Goal: Task Accomplishment & Management: Manage account settings

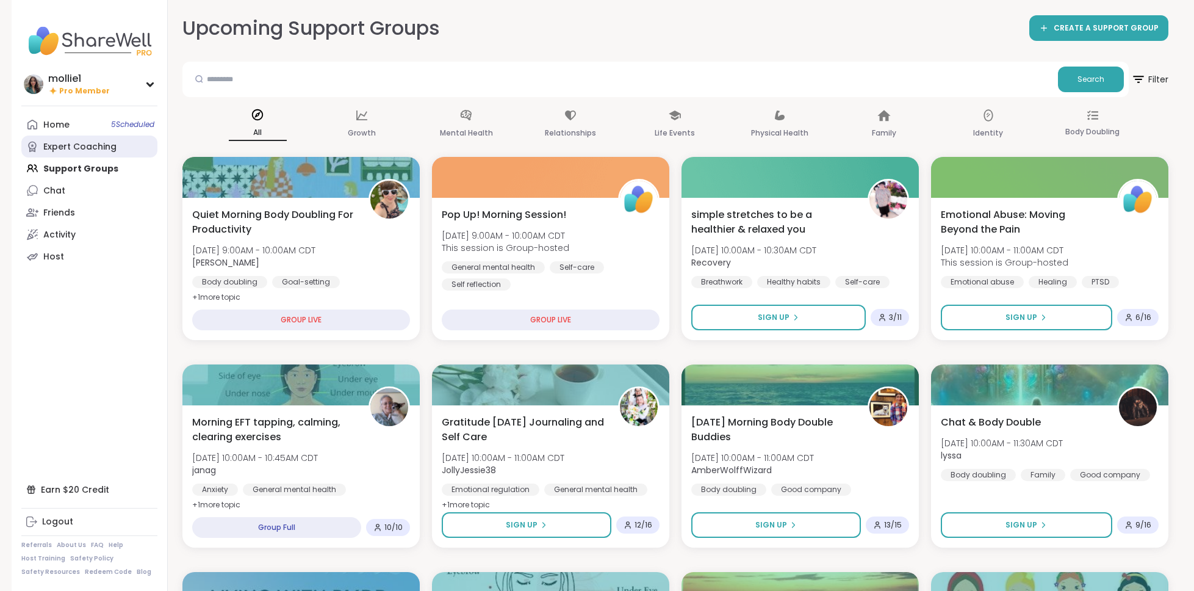
click at [62, 135] on link "Expert Coaching" at bounding box center [89, 146] width 136 height 22
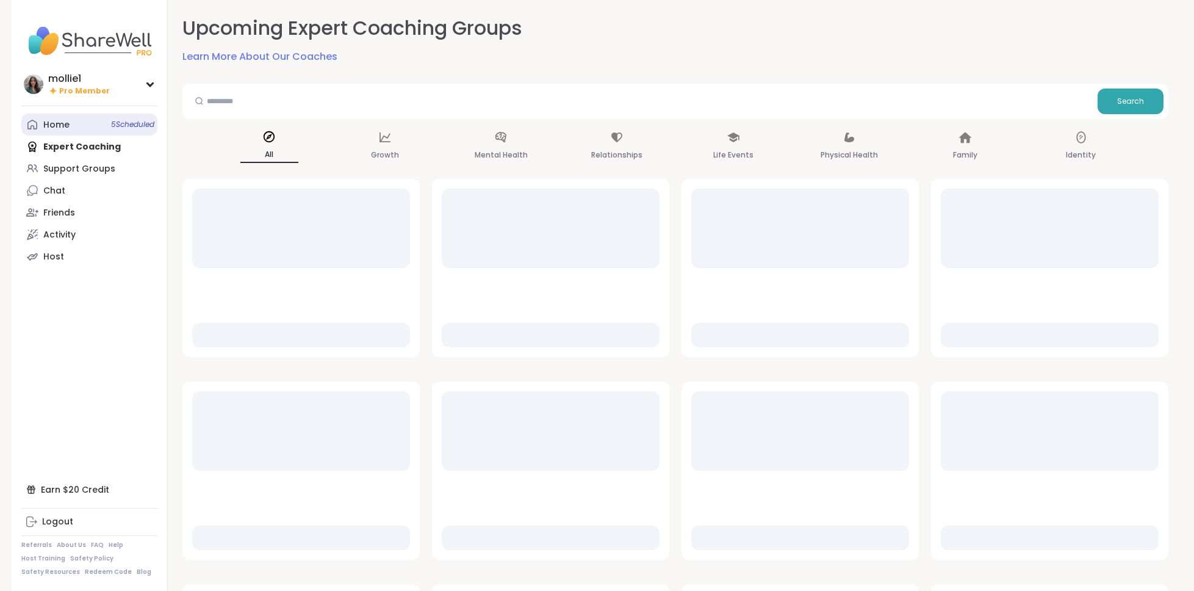
click at [60, 123] on div "Home 5 Scheduled" at bounding box center [56, 125] width 26 height 12
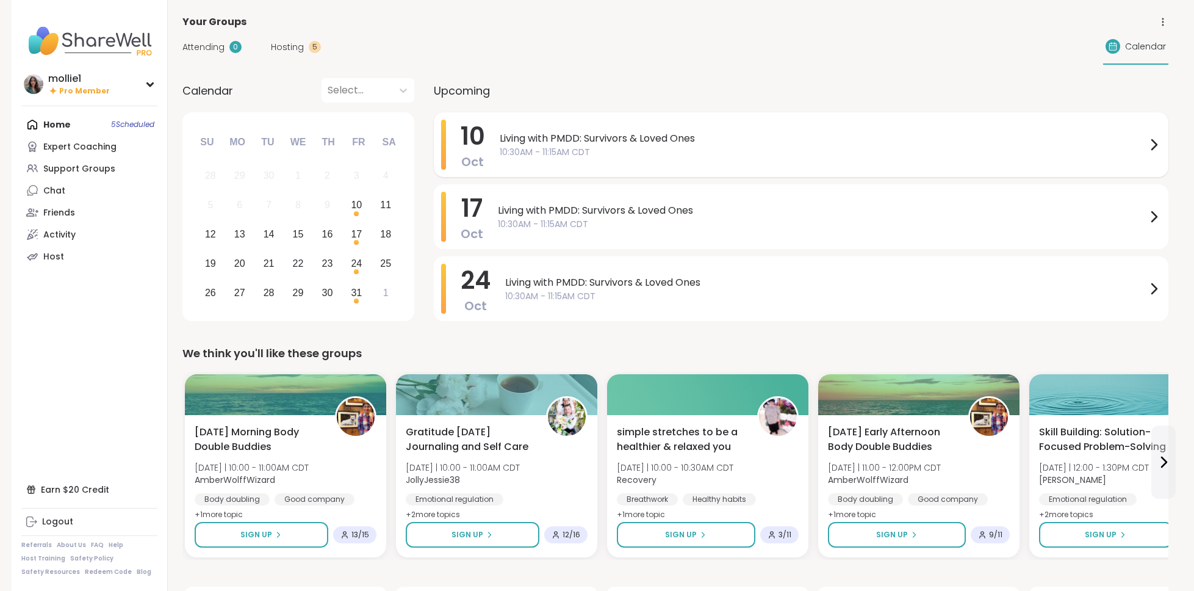
click at [574, 149] on span "10:30AM - 11:15AM CDT" at bounding box center [823, 152] width 647 height 13
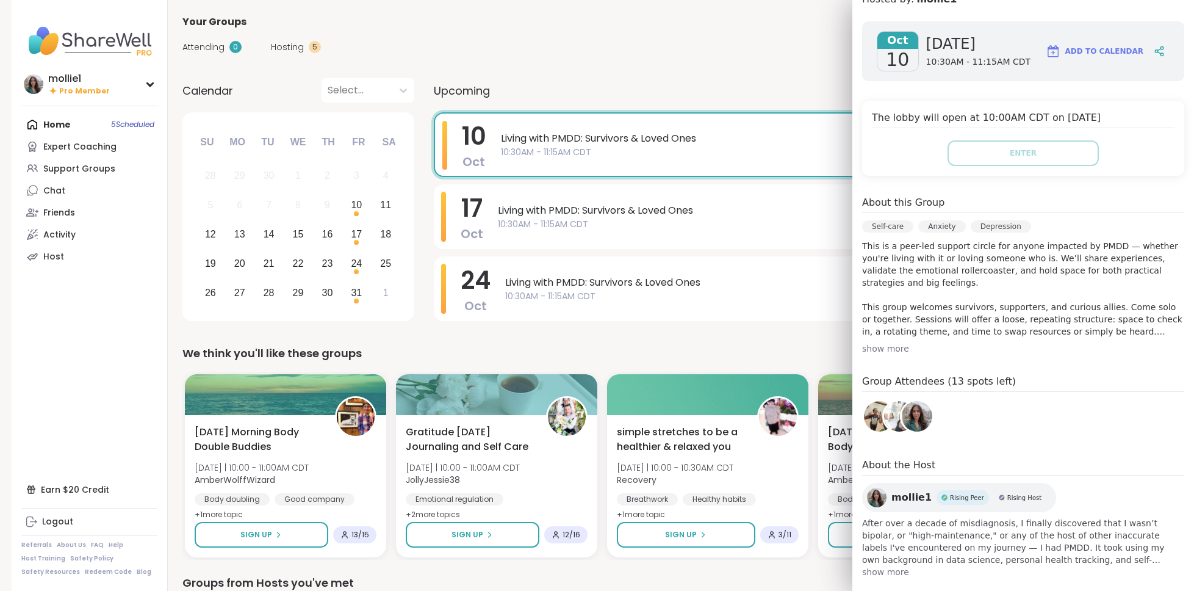
scroll to position [195, 0]
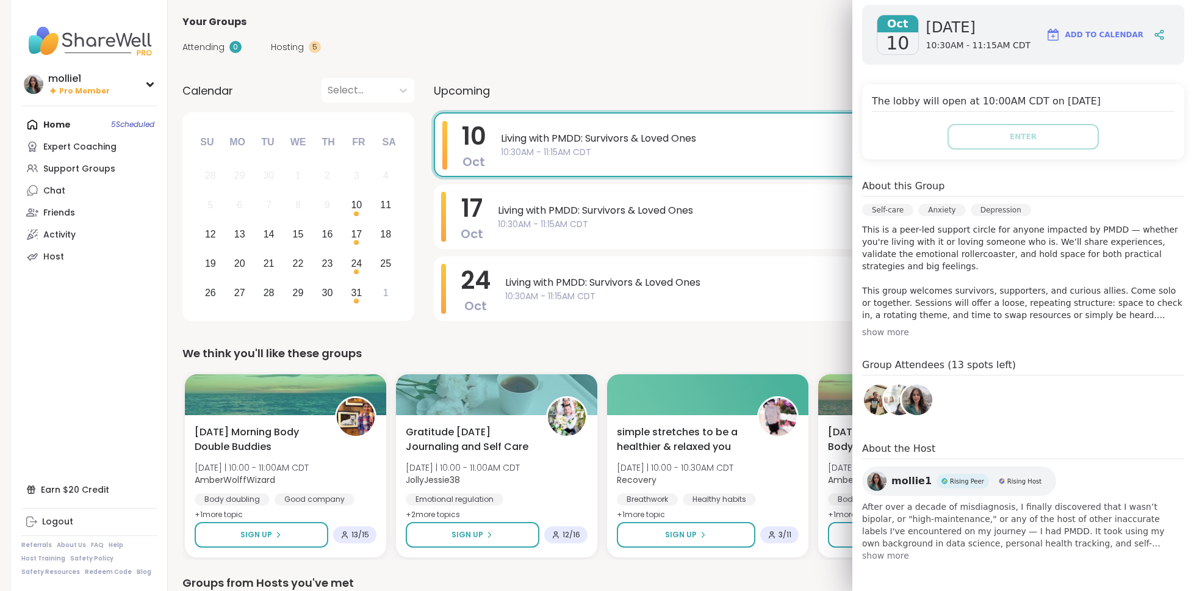
click at [889, 406] on img at bounding box center [899, 399] width 31 height 31
click at [870, 394] on img at bounding box center [879, 399] width 31 height 31
click at [889, 26] on span "Oct" at bounding box center [897, 23] width 41 height 17
click at [77, 127] on div "Home 5 Scheduled Expert Coaching Support Groups Chat Friends Activity Host" at bounding box center [89, 190] width 136 height 154
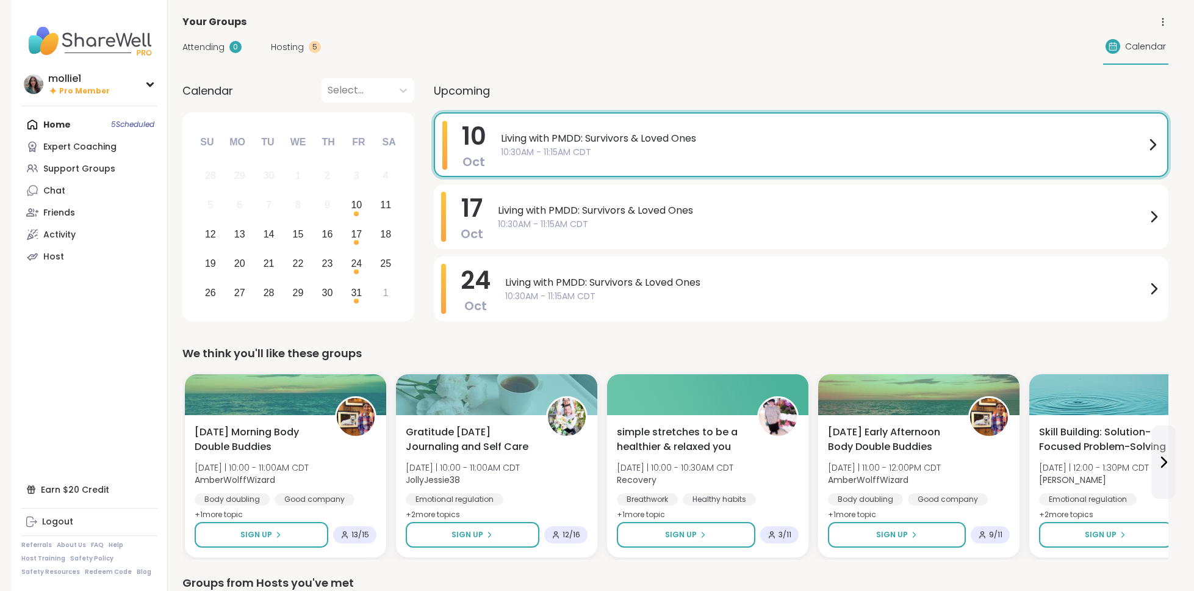
click at [292, 41] on span "Hosting" at bounding box center [287, 47] width 33 height 13
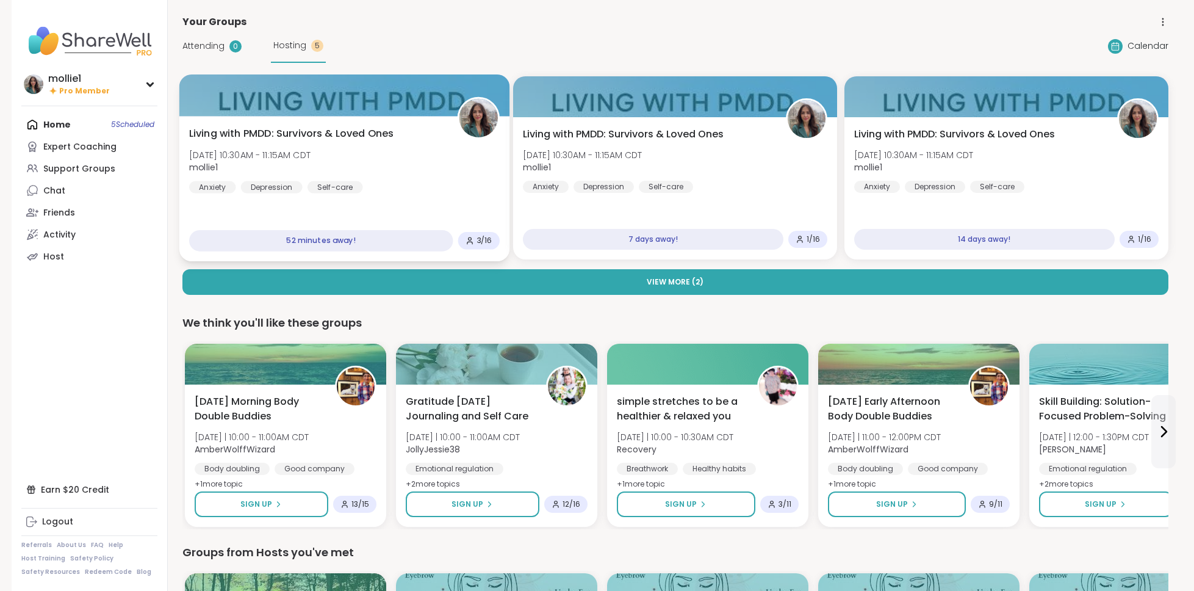
click at [408, 189] on div "Living with PMDD: Survivors & Loved Ones [DATE] 10:30AM - 11:15AM CDT mollie1 A…" at bounding box center [344, 159] width 311 height 67
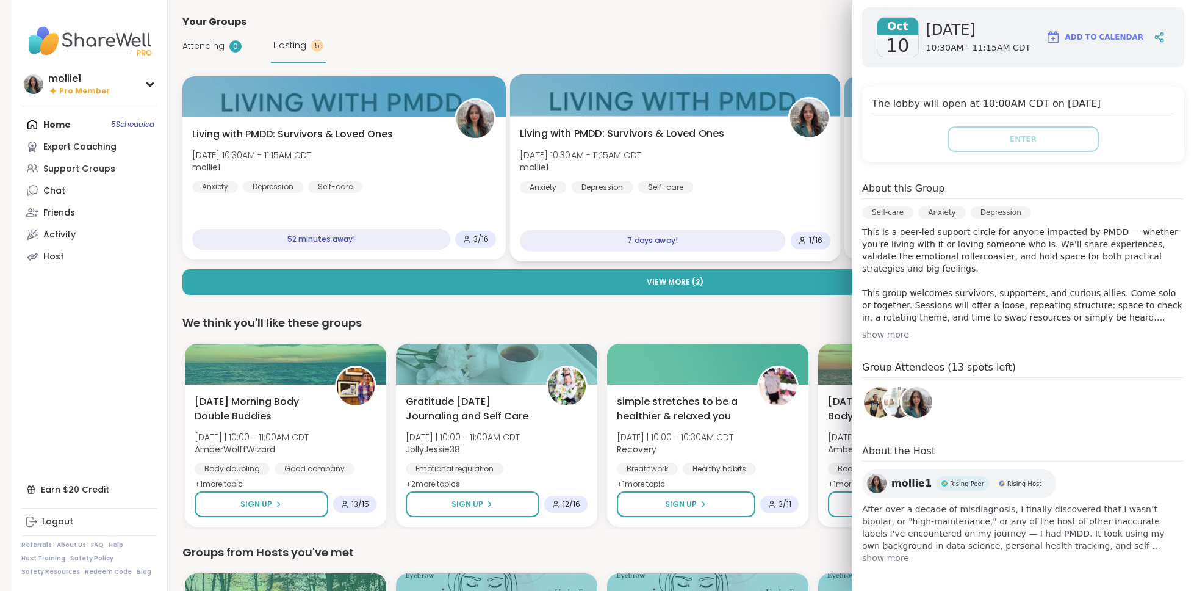
scroll to position [193, 0]
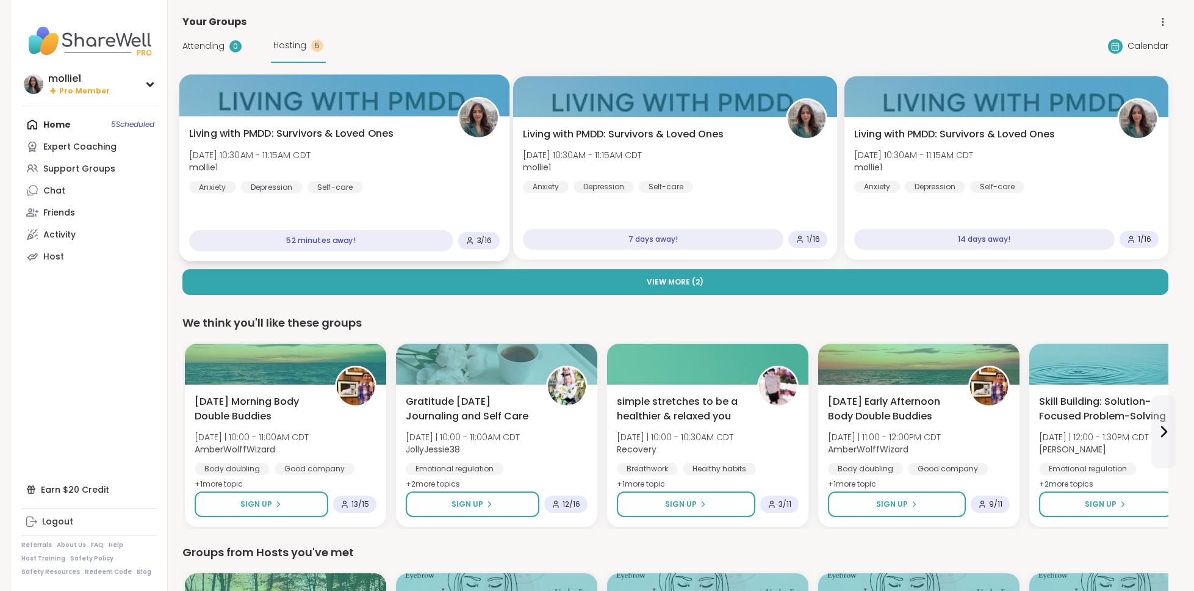
click at [341, 242] on div "52 minutes away!" at bounding box center [321, 240] width 264 height 21
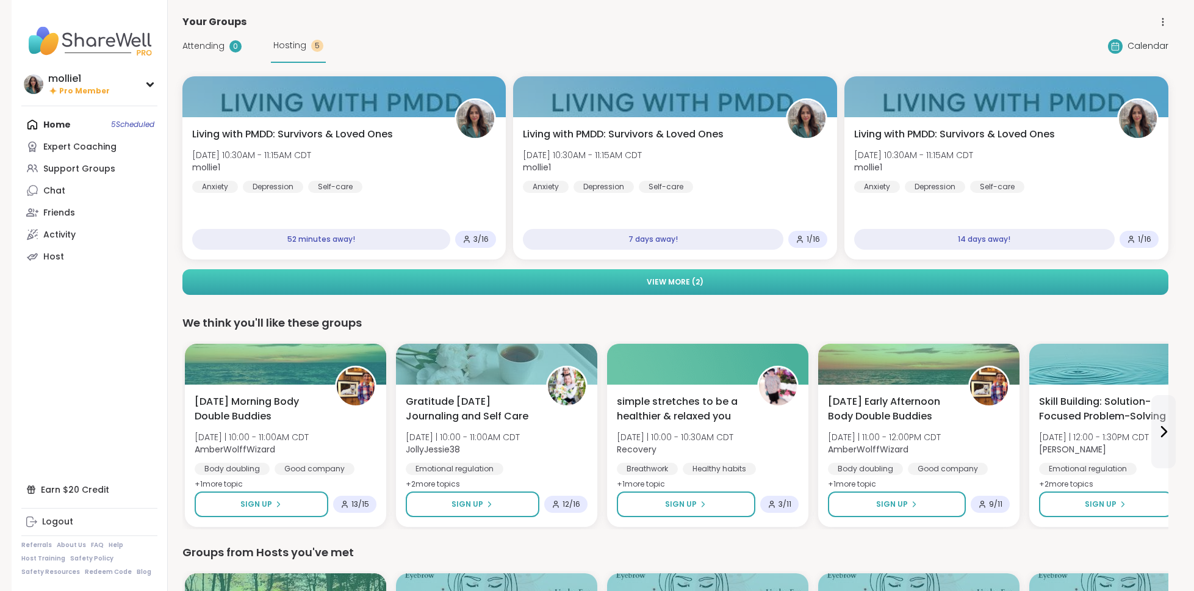
click at [409, 285] on button "View More ( 2 )" at bounding box center [675, 282] width 986 height 26
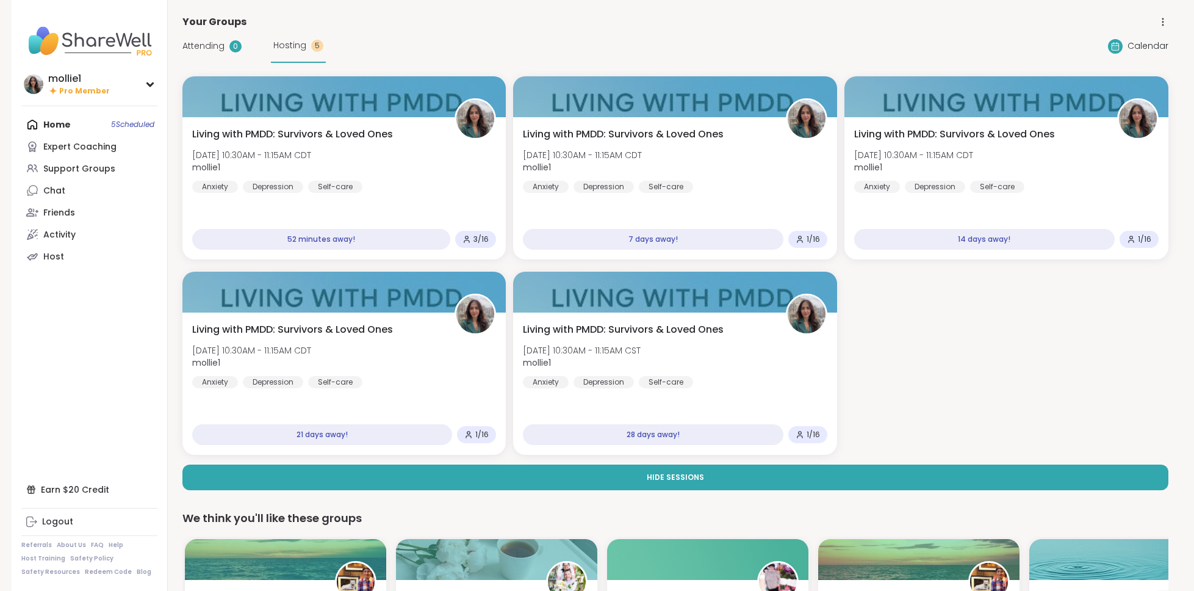
click at [889, 18] on icon at bounding box center [1162, 18] width 1 height 1
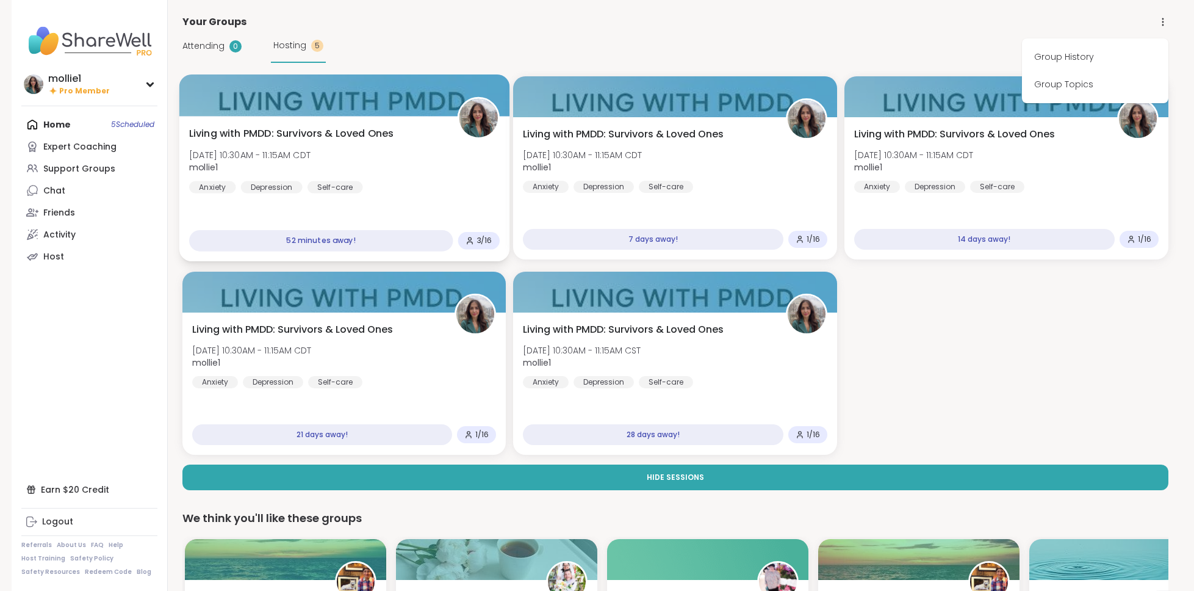
click at [234, 234] on div "52 minutes away!" at bounding box center [321, 240] width 264 height 21
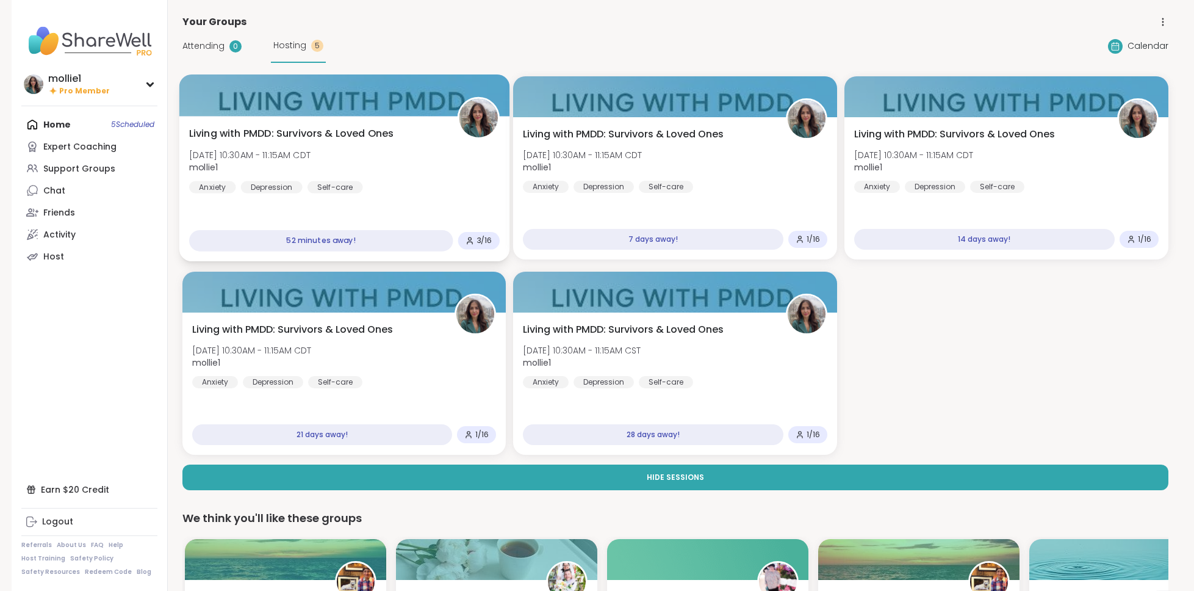
click at [272, 204] on div "Living with PMDD: Survivors & Loved Ones [DATE] 10:30AM - 11:15AM CDT mollie1 A…" at bounding box center [344, 188] width 330 height 145
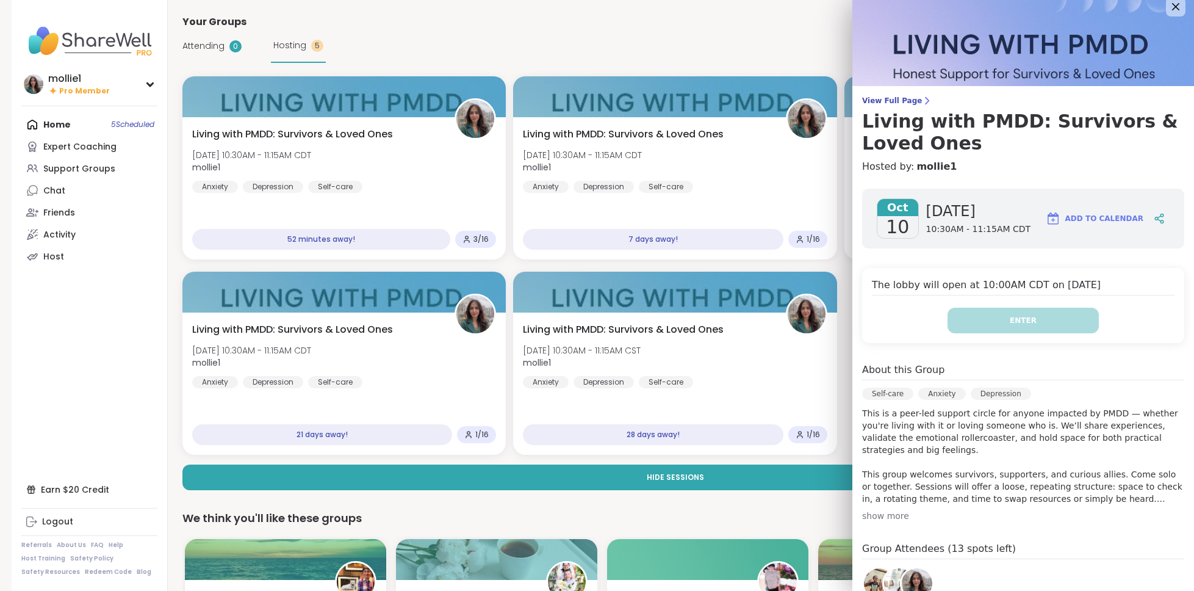
scroll to position [0, 0]
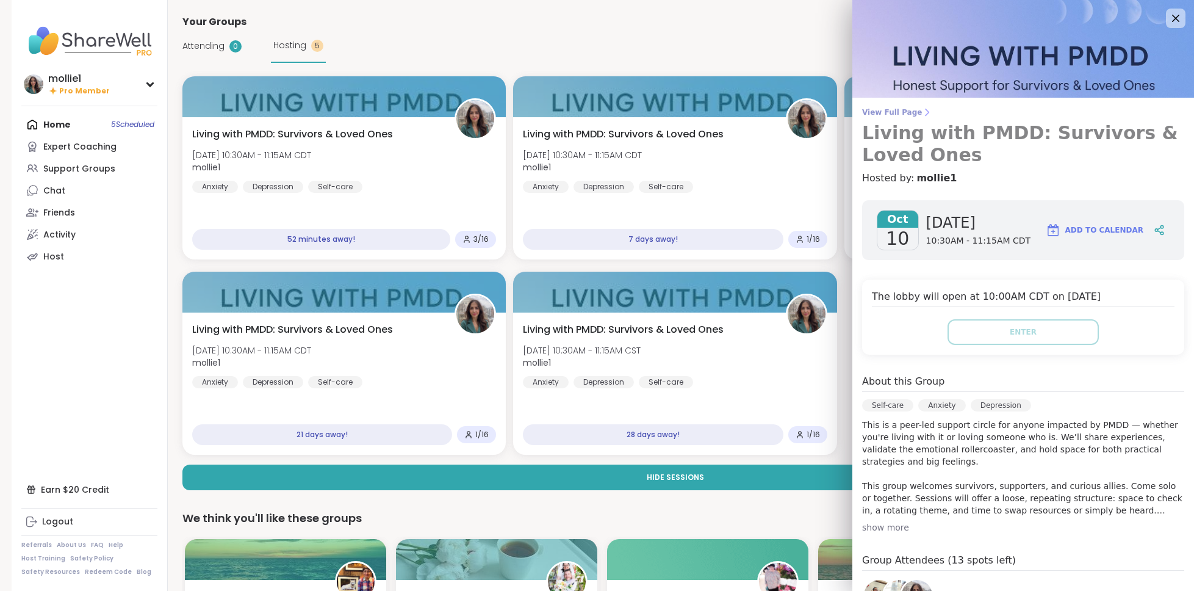
click at [889, 112] on span "View Full Page" at bounding box center [1023, 112] width 322 height 10
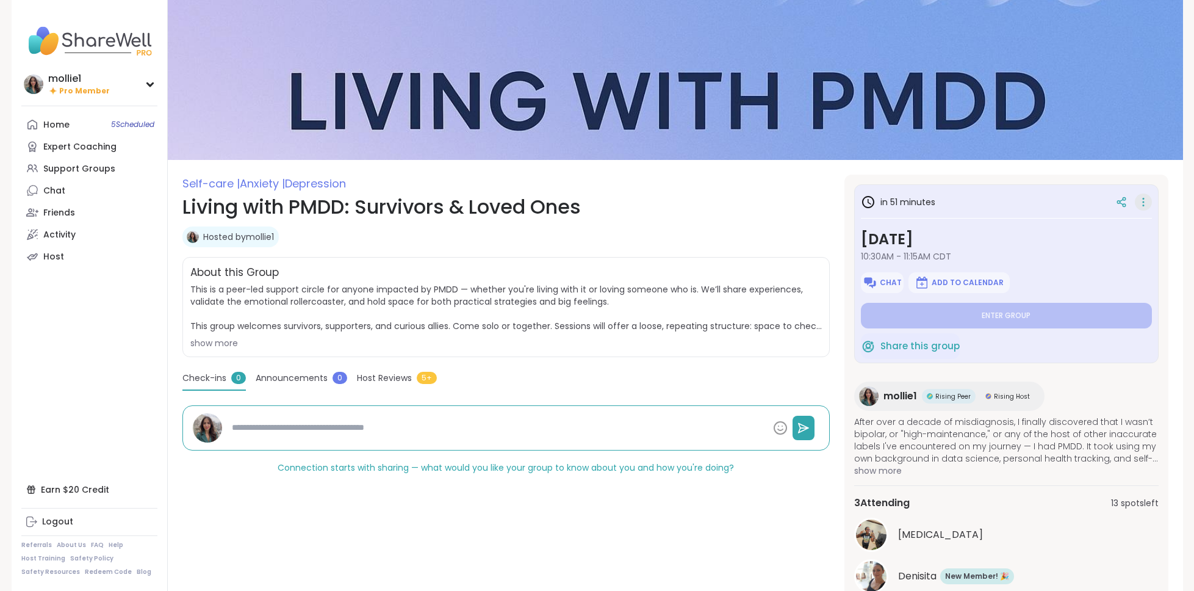
click at [889, 203] on icon at bounding box center [1143, 201] width 12 height 17
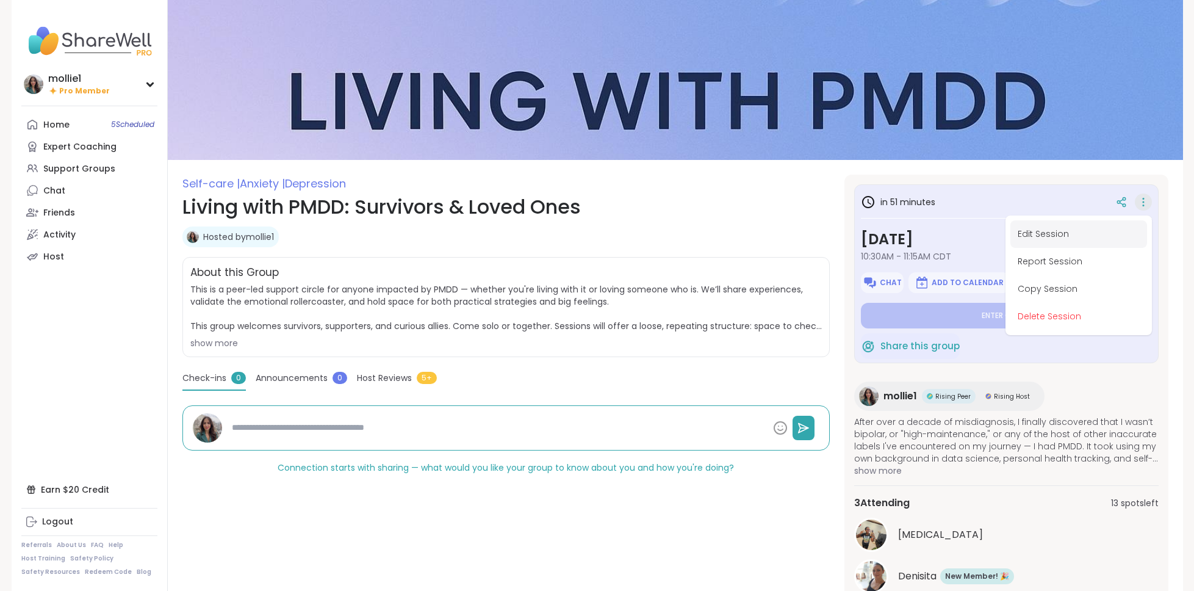
click at [889, 233] on button "Edit Session" at bounding box center [1078, 233] width 137 height 27
type textarea "*"
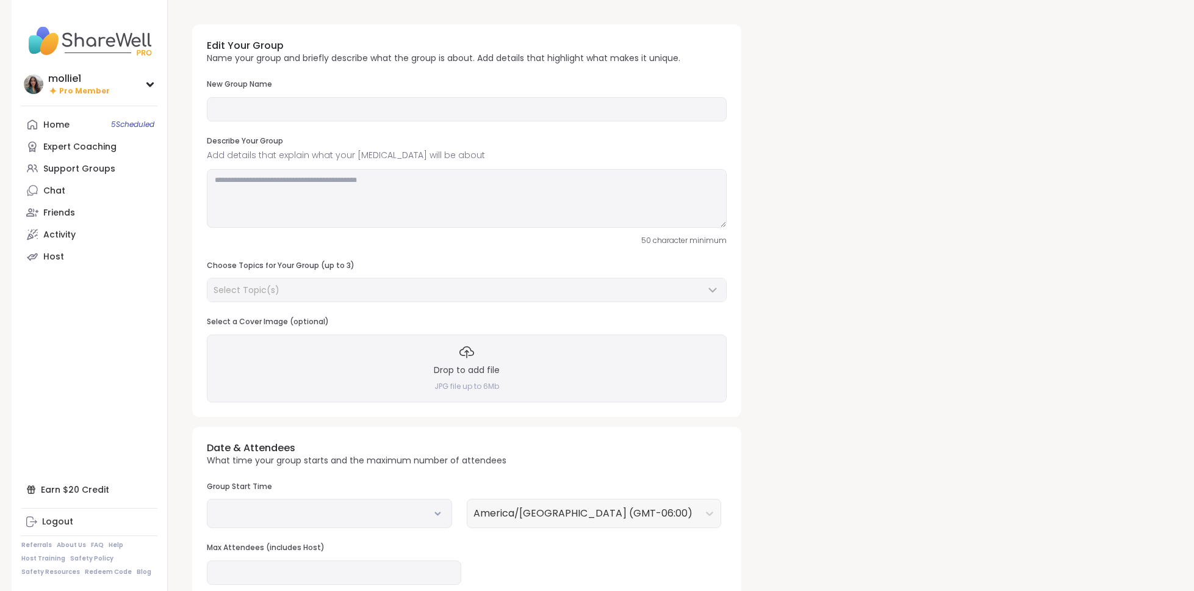
type input "**********"
type textarea "**********"
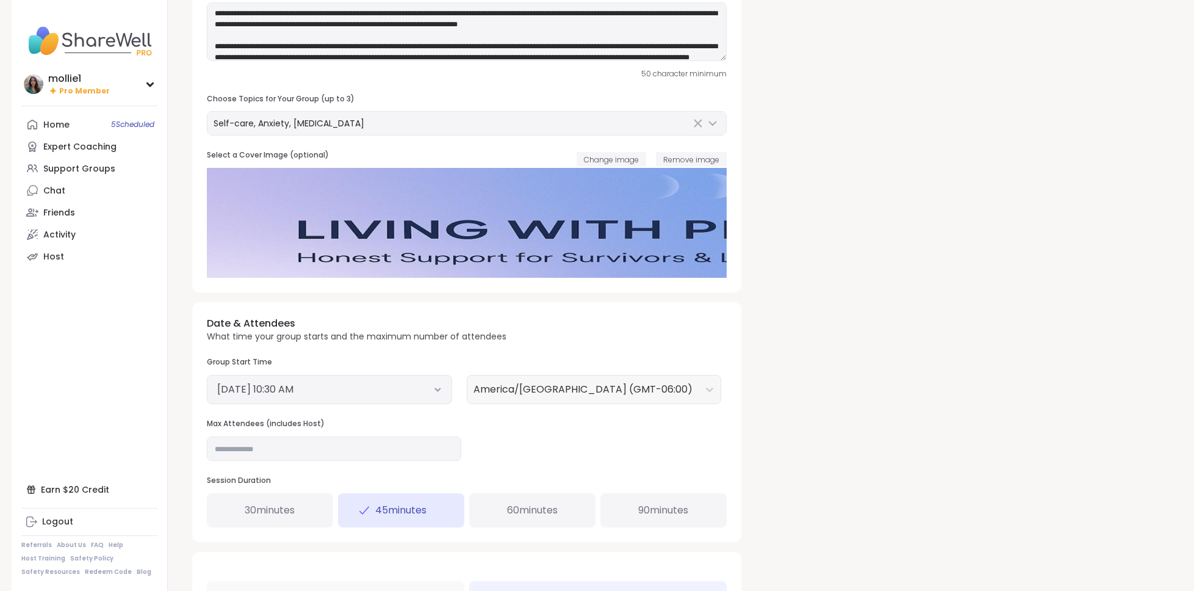
scroll to position [171, 0]
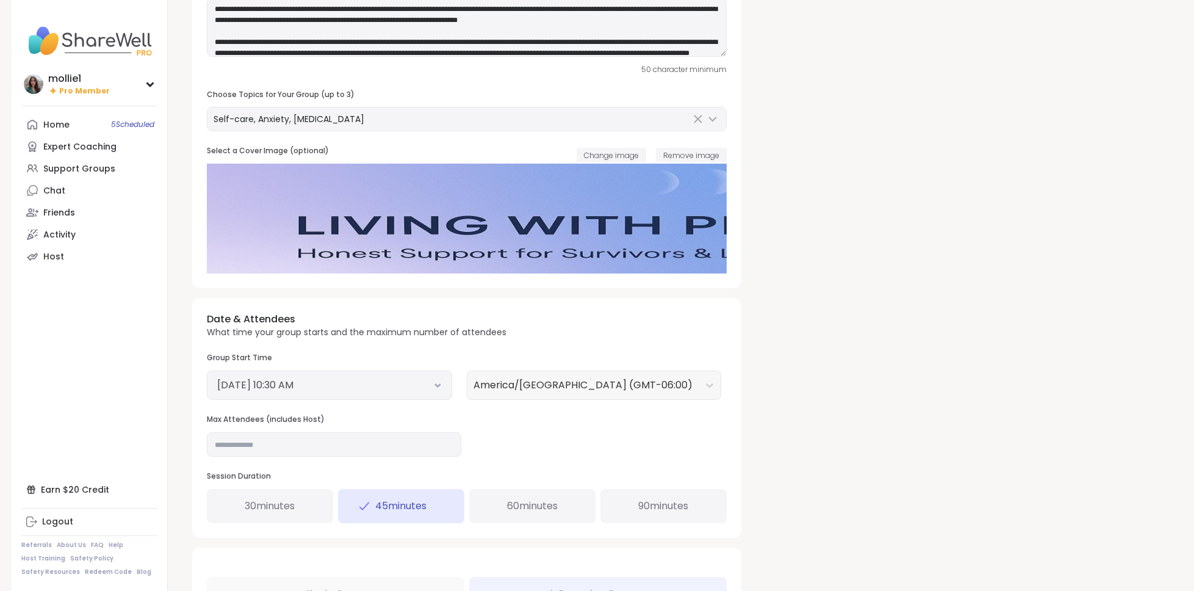
click at [346, 383] on button "[DATE] 10:30 AM" at bounding box center [329, 385] width 225 height 15
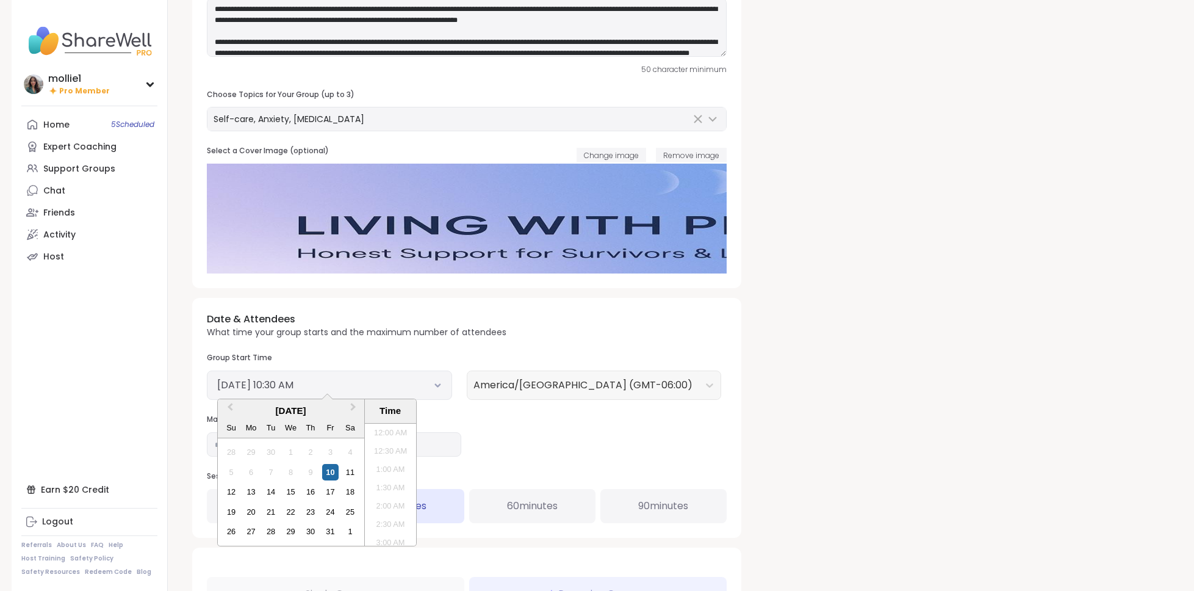
scroll to position [333, 0]
click at [248, 485] on div "13" at bounding box center [251, 491] width 16 height 16
click at [517, 447] on div "Date & Attendees What time your group starts and the maximum number of attendee…" at bounding box center [466, 417] width 549 height 239
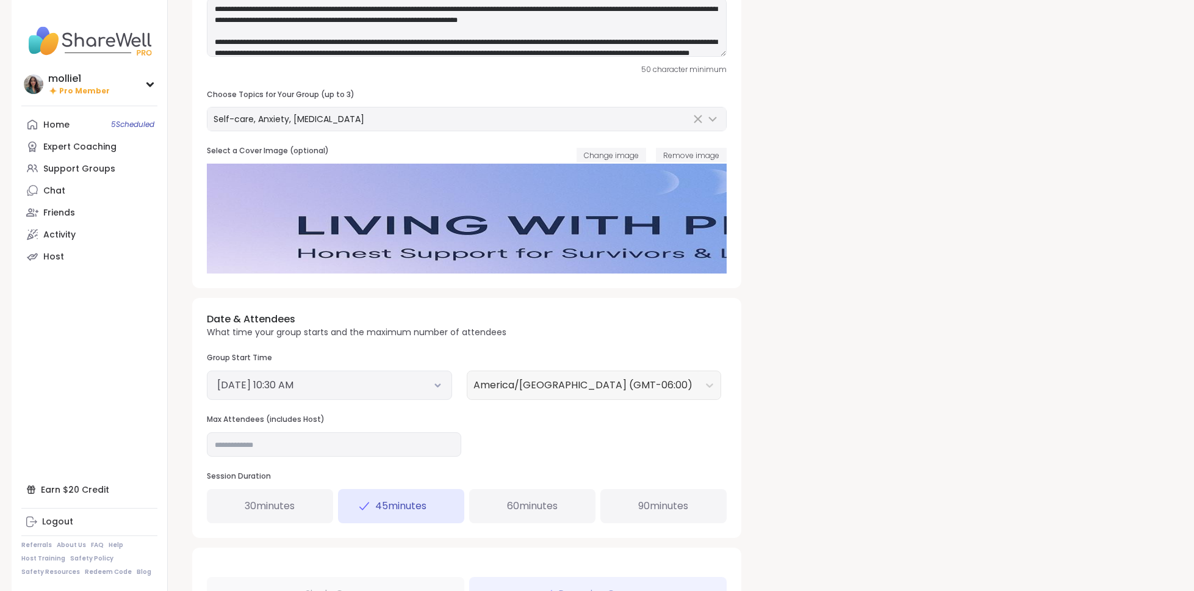
scroll to position [486, 0]
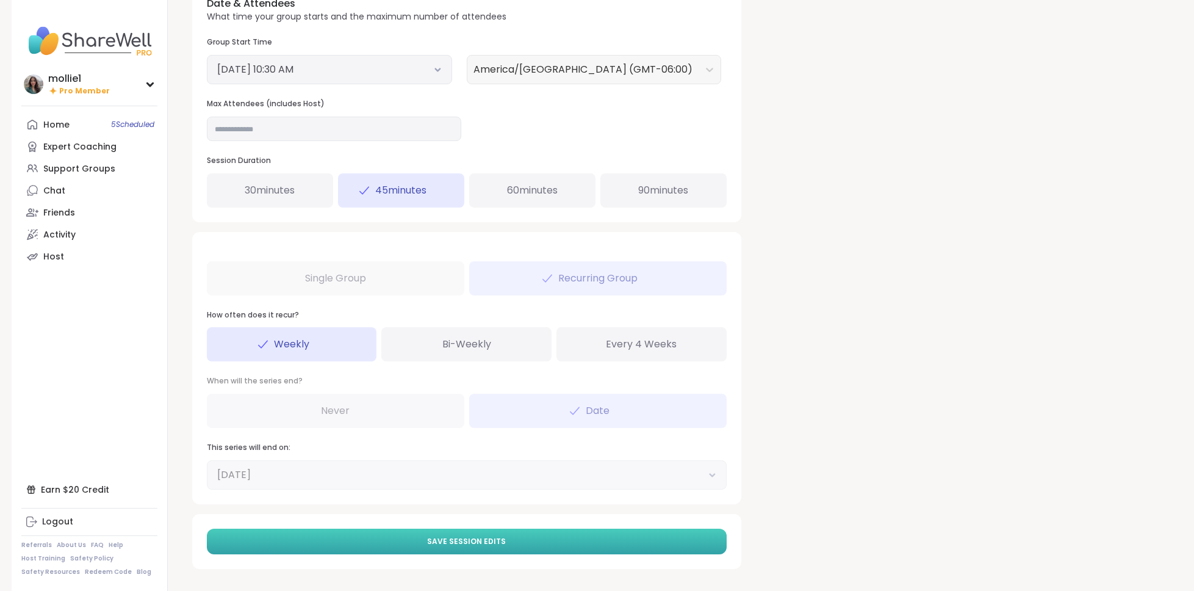
click at [470, 485] on span "Save Session Edits" at bounding box center [466, 541] width 79 height 11
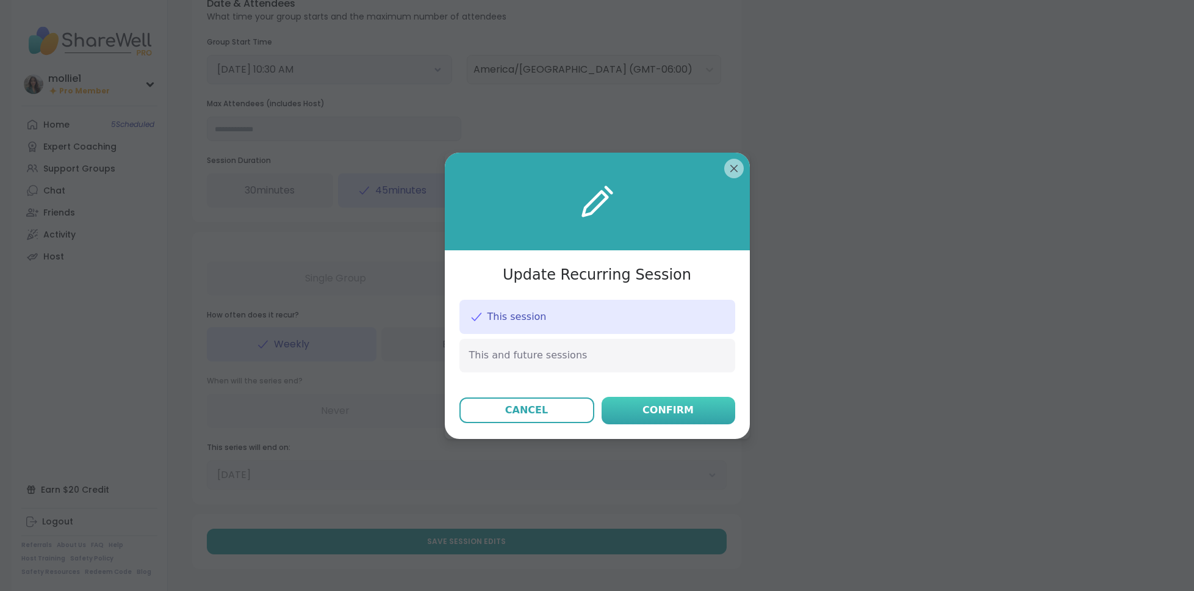
click at [642, 405] on button "Confirm" at bounding box center [669, 410] width 134 height 27
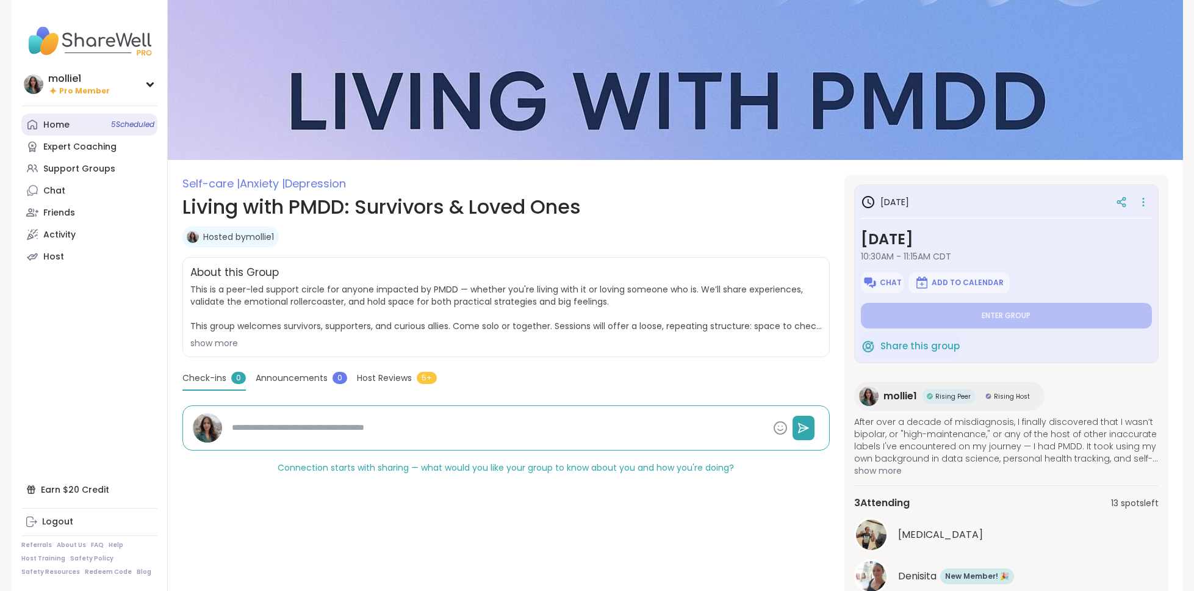
click at [55, 120] on div "Home 5 Scheduled" at bounding box center [56, 125] width 26 height 12
type textarea "*"
